Goal: Task Accomplishment & Management: Manage account settings

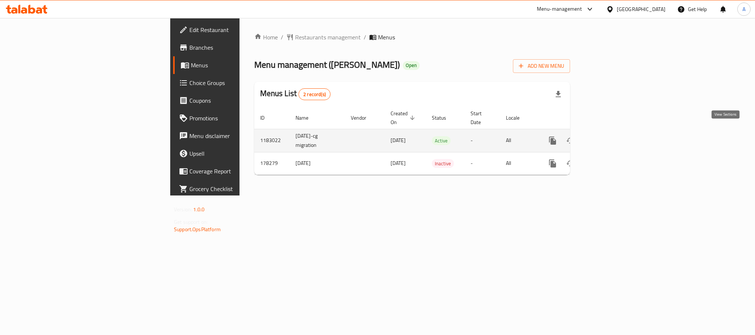
click at [610, 136] on icon "enhanced table" at bounding box center [605, 140] width 9 height 9
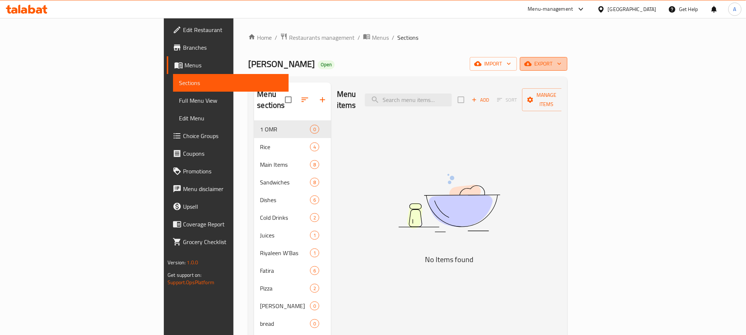
click at [562, 64] on span "export" at bounding box center [544, 63] width 36 height 9
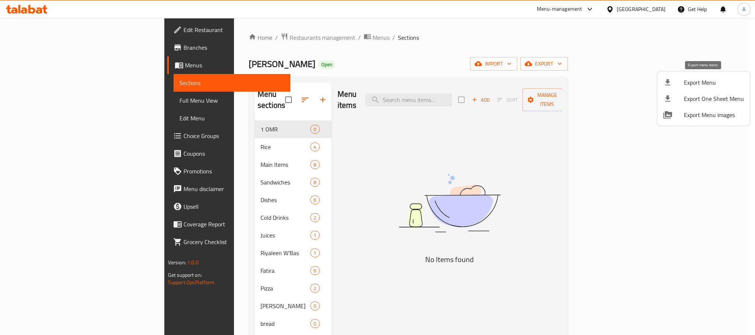
click at [699, 79] on span "Export Menu" at bounding box center [713, 82] width 60 height 9
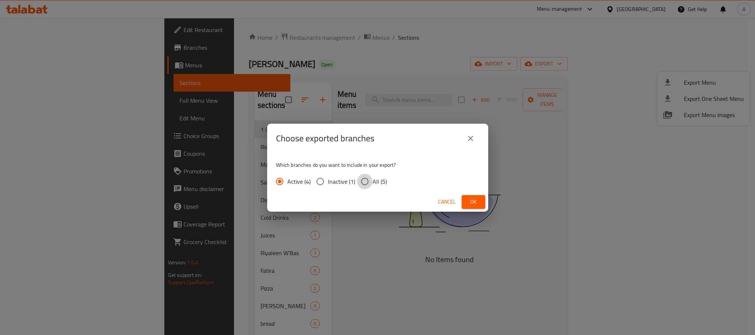
click at [367, 180] on input "All (5)" at bounding box center [364, 181] width 15 height 15
radio input "true"
click at [473, 196] on button "Ok" at bounding box center [473, 202] width 24 height 14
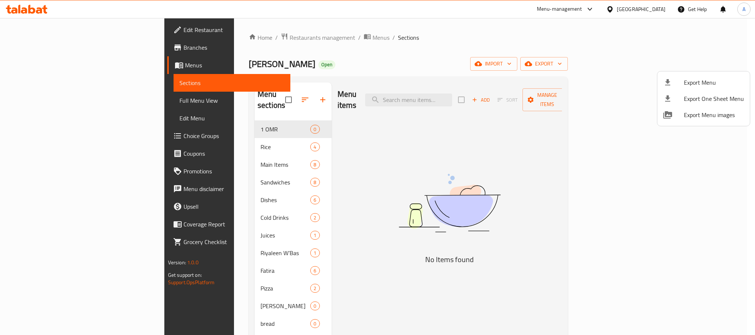
click at [263, 100] on div at bounding box center [377, 167] width 755 height 335
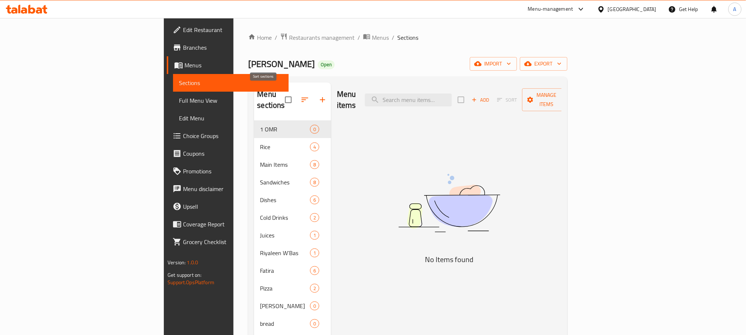
click at [302, 98] on icon "button" at bounding box center [305, 100] width 7 height 4
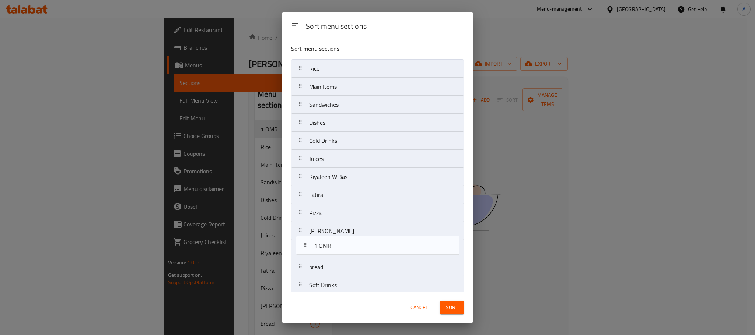
scroll to position [8, 0]
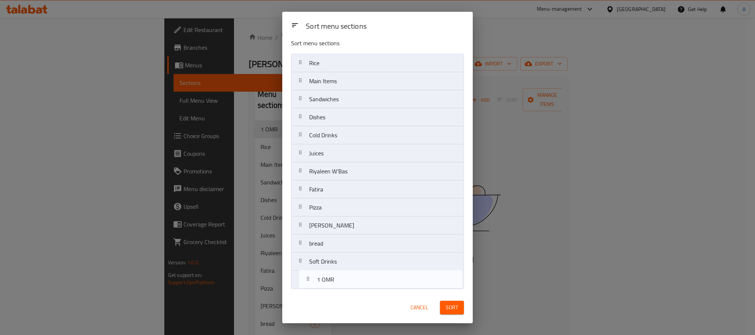
drag, startPoint x: 316, startPoint y: 68, endPoint x: 324, endPoint y: 283, distance: 215.2
click at [324, 283] on nav "1 OMR Rice Main Items Sandwiches Dishes Cold Drinks Juices Riyaleen W’Bas Fatir…" at bounding box center [377, 171] width 173 height 235
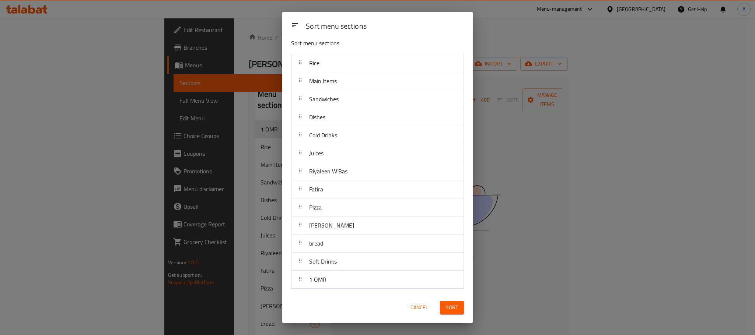
scroll to position [0, 0]
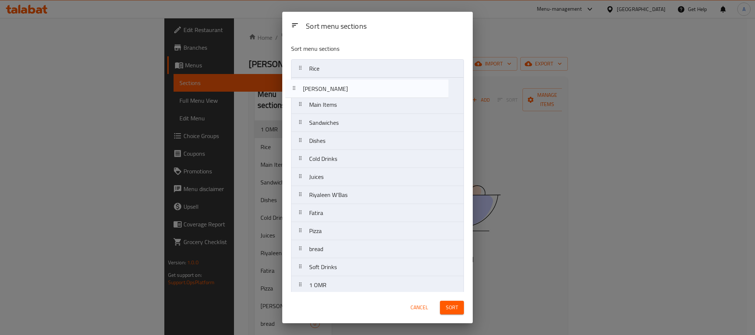
drag, startPoint x: 336, startPoint y: 232, endPoint x: 328, endPoint y: 83, distance: 149.3
click at [328, 83] on nav "Rice Main Items Sandwiches Dishes Cold Drinks Juices Riyaleen W’Bas Fatira Pizz…" at bounding box center [377, 176] width 173 height 235
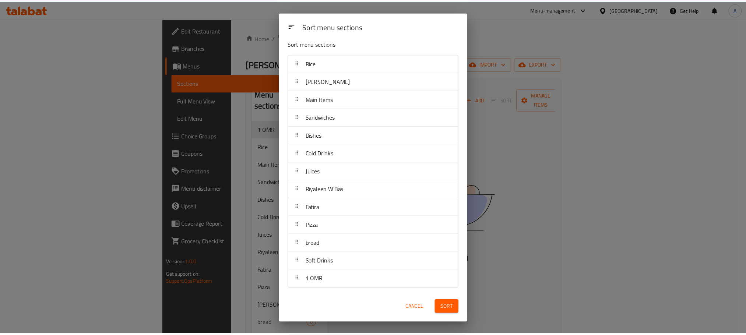
scroll to position [8, 0]
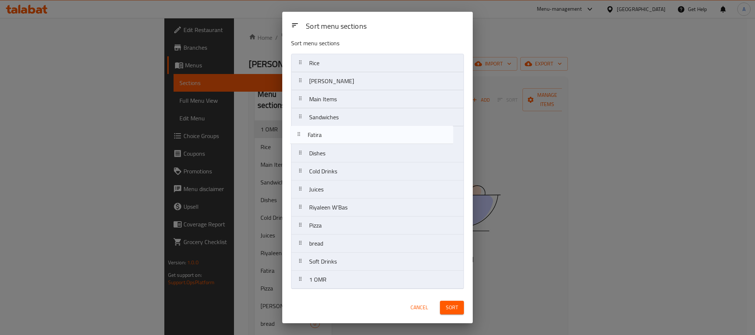
drag, startPoint x: 333, startPoint y: 206, endPoint x: 331, endPoint y: 131, distance: 75.2
click at [331, 131] on nav "Rice Madhabi Main Items Sandwiches Dishes Cold Drinks Juices Riyaleen W’Bas Fat…" at bounding box center [377, 171] width 173 height 235
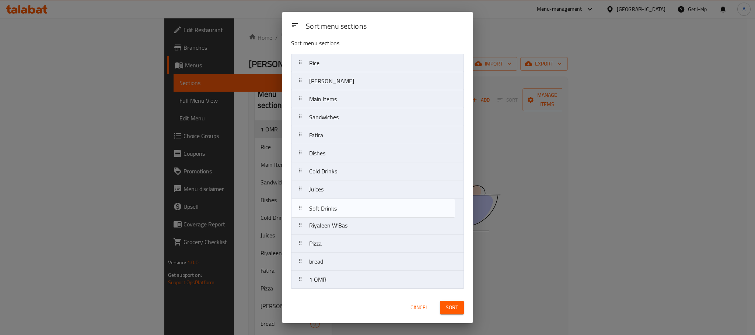
drag, startPoint x: 336, startPoint y: 260, endPoint x: 334, endPoint y: 201, distance: 58.2
click at [334, 201] on nav "Rice Madhabi Main Items Sandwiches Fatira Dishes Cold Drinks Juices Riyaleen W’…" at bounding box center [377, 171] width 173 height 235
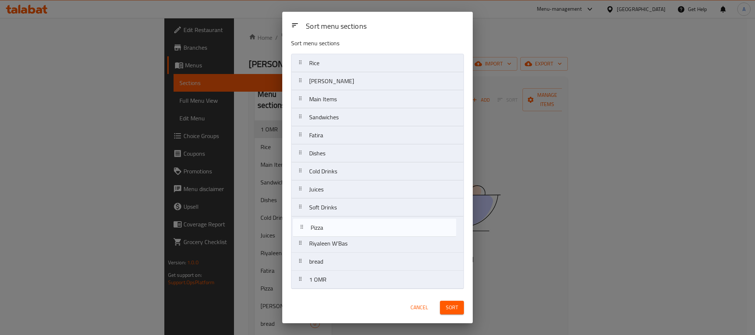
drag, startPoint x: 323, startPoint y: 242, endPoint x: 324, endPoint y: 224, distance: 18.1
click at [324, 224] on nav "Rice Madhabi Main Items Sandwiches Fatira Dishes Cold Drinks Juices Soft Drinks…" at bounding box center [377, 171] width 173 height 235
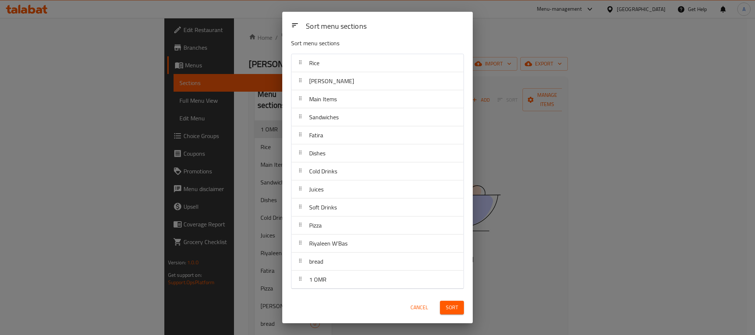
click at [447, 312] on span "Sort" at bounding box center [452, 307] width 12 height 9
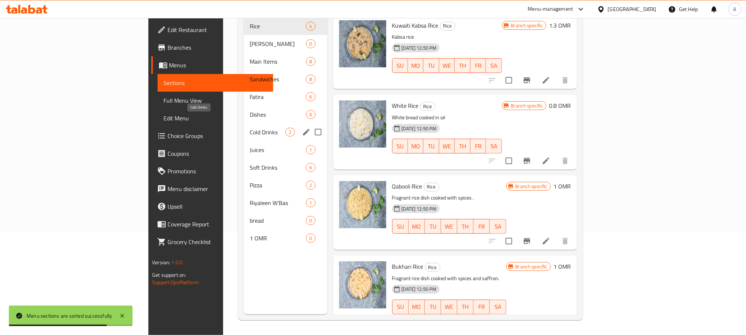
scroll to position [0, 0]
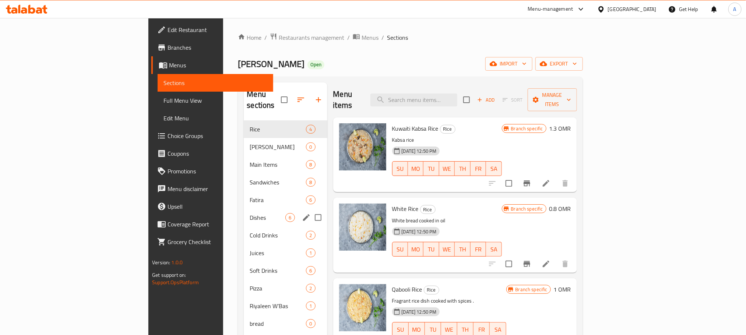
click at [244, 209] on div "Dishes 6" at bounding box center [285, 218] width 83 height 18
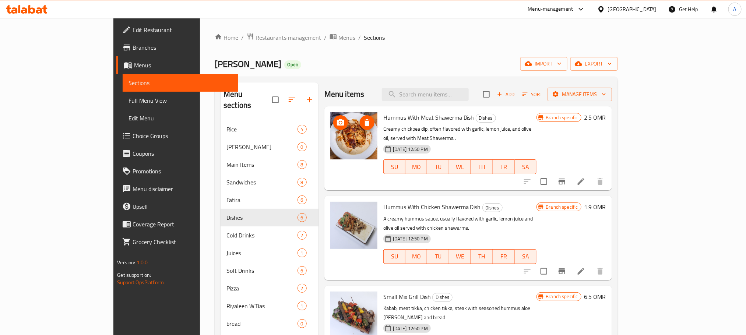
scroll to position [55, 0]
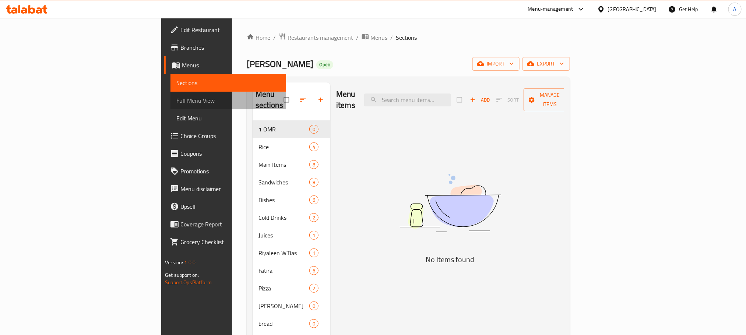
click at [176, 102] on span "Full Menu View" at bounding box center [227, 100] width 103 height 9
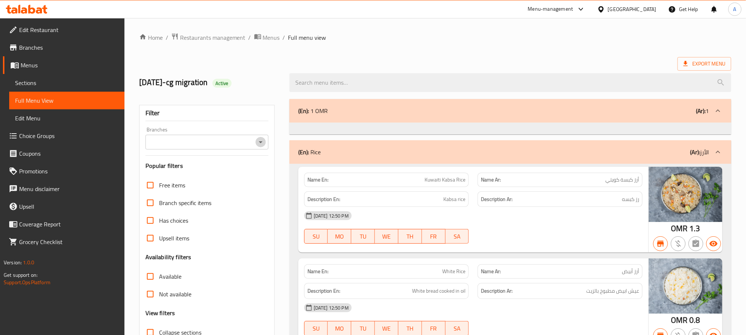
click at [262, 142] on icon "Open" at bounding box center [260, 142] width 9 height 9
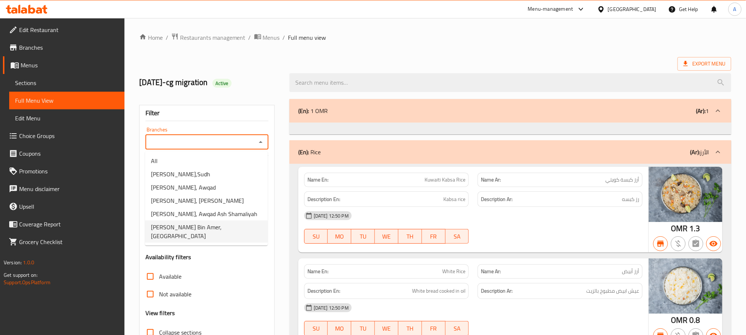
click at [225, 227] on span "Madhabi Bin Amer, Muscat Bay" at bounding box center [206, 232] width 111 height 18
type input "Madhabi Bin Amer, Muscat Bay"
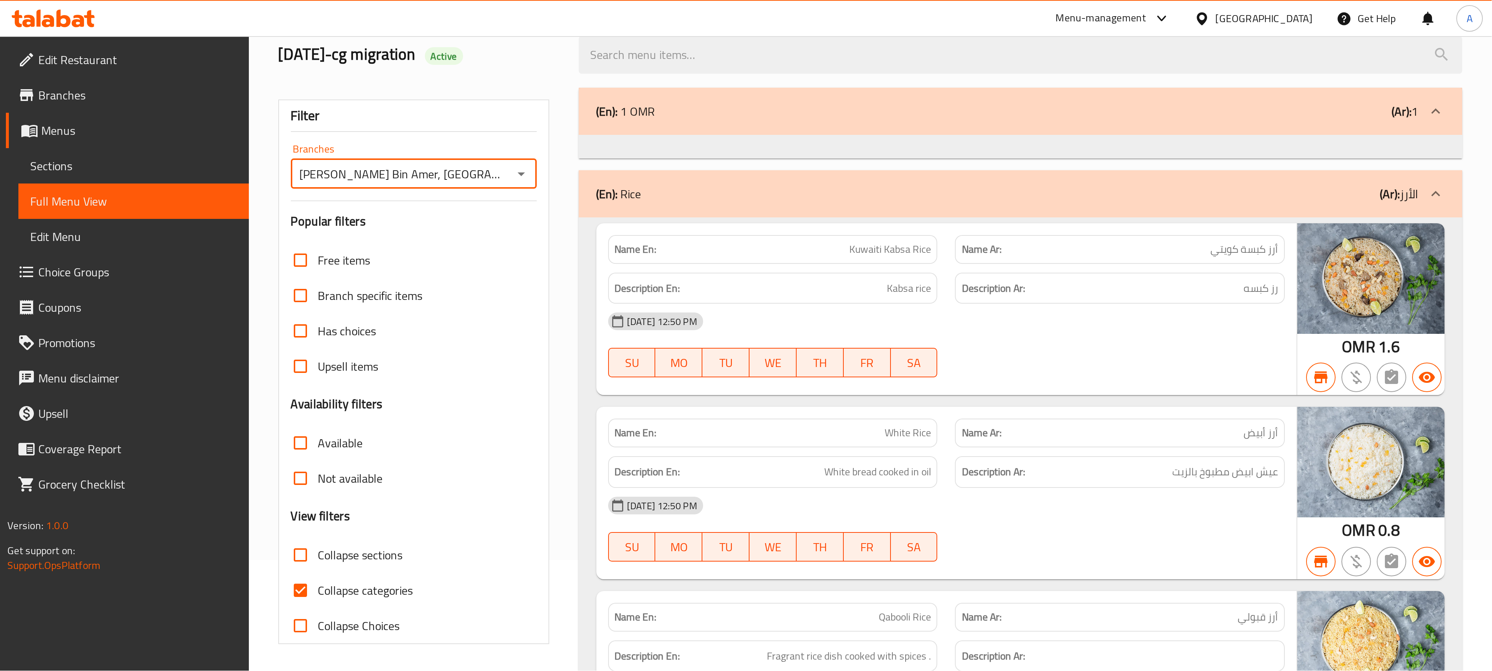
scroll to position [166, 0]
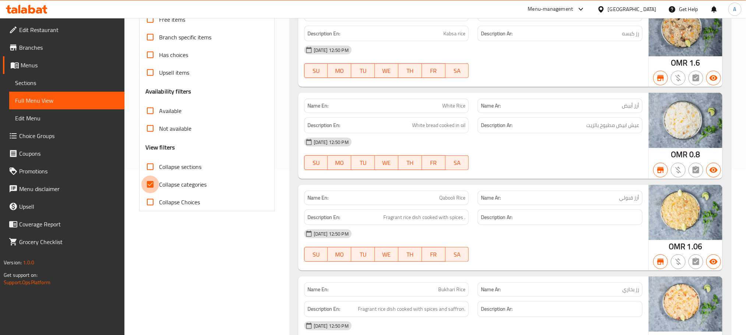
click at [151, 184] on input "Collapse categories" at bounding box center [150, 185] width 18 height 18
checkbox input "false"
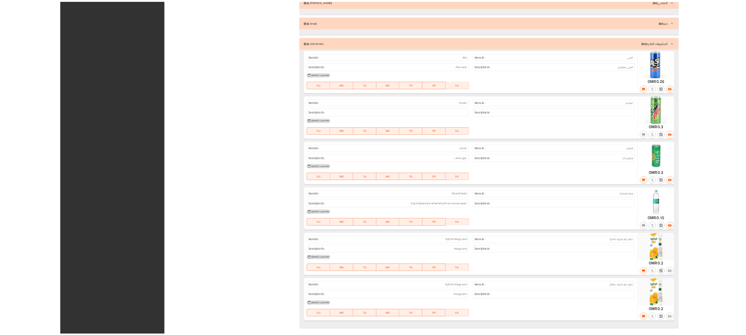
scroll to position [4912, 0]
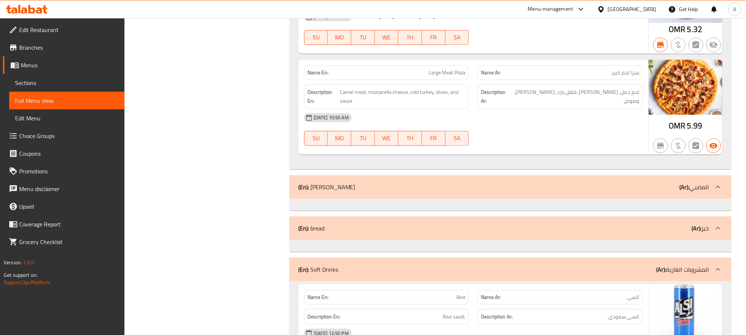
scroll to position [0, 0]
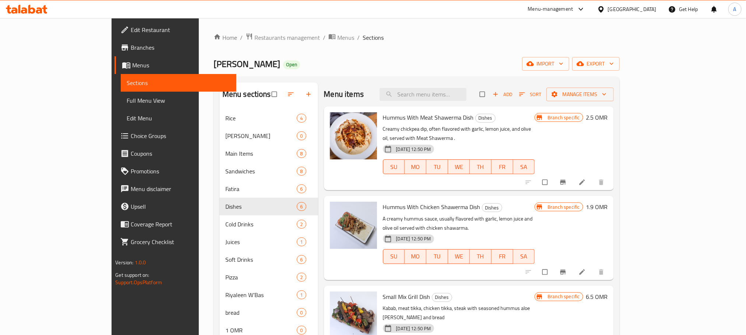
click at [131, 46] on span "Branches" at bounding box center [180, 47] width 99 height 9
